Goal: Information Seeking & Learning: Learn about a topic

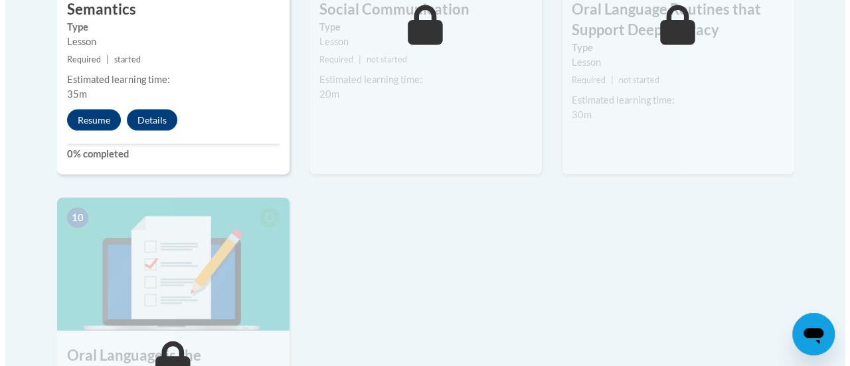
scroll to position [1358, 0]
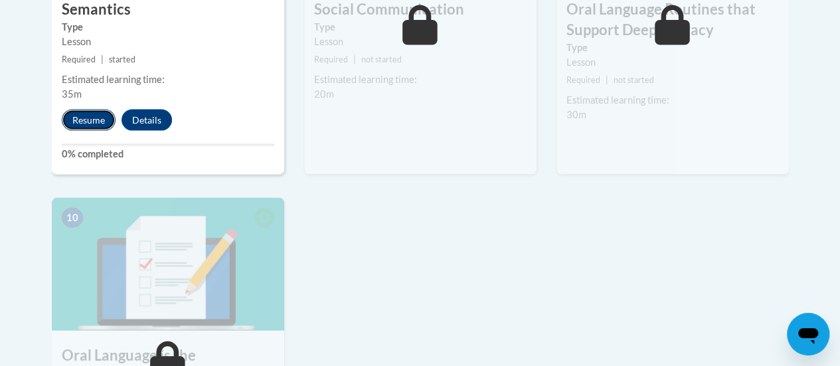
click at [85, 118] on button "Resume" at bounding box center [89, 120] width 54 height 21
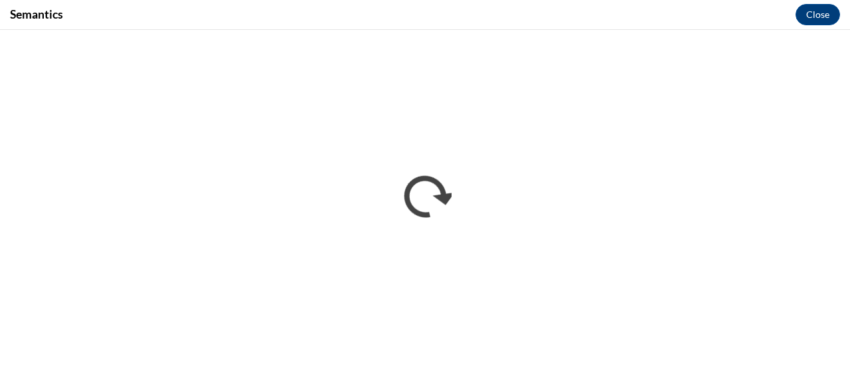
scroll to position [0, 0]
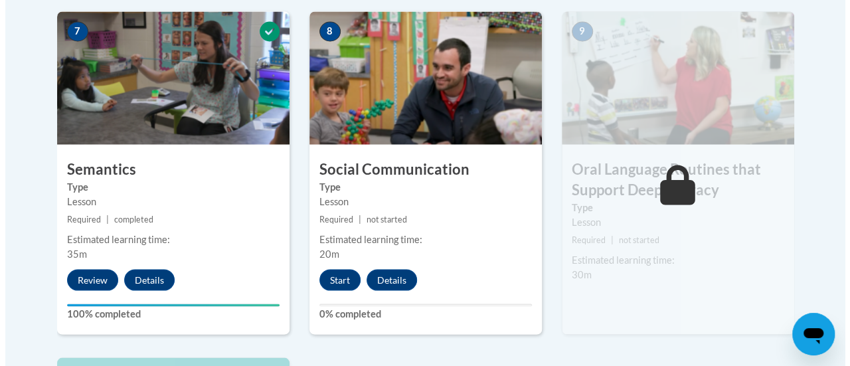
scroll to position [1196, 0]
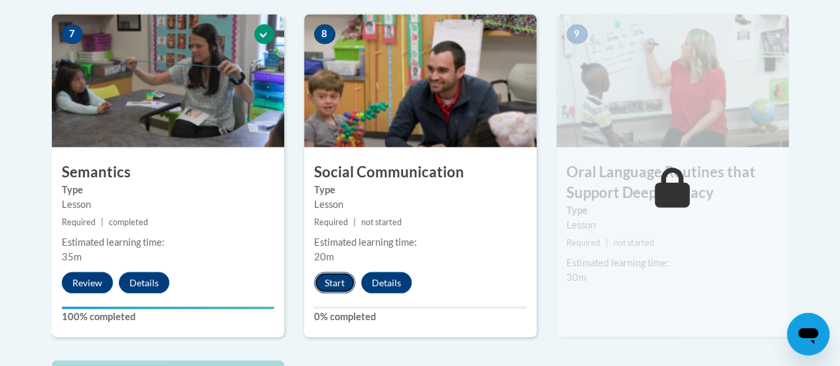
click at [339, 284] on button "Start" at bounding box center [334, 282] width 41 height 21
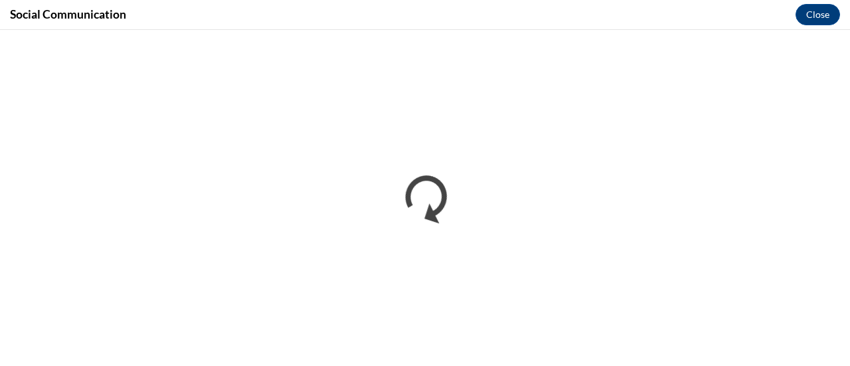
scroll to position [0, 0]
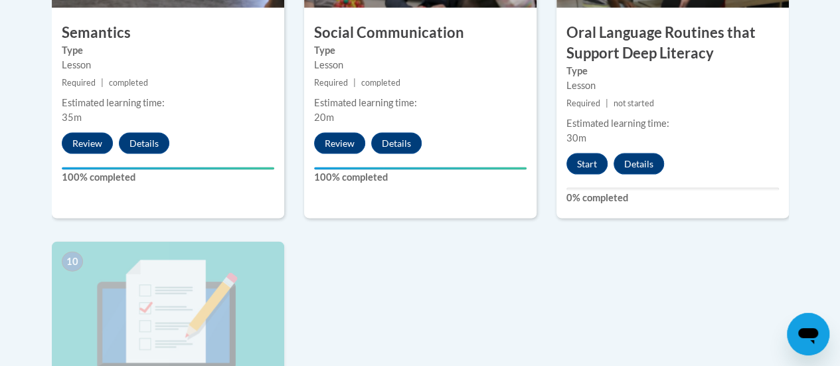
scroll to position [1329, 0]
